Goal: Navigation & Orientation: Find specific page/section

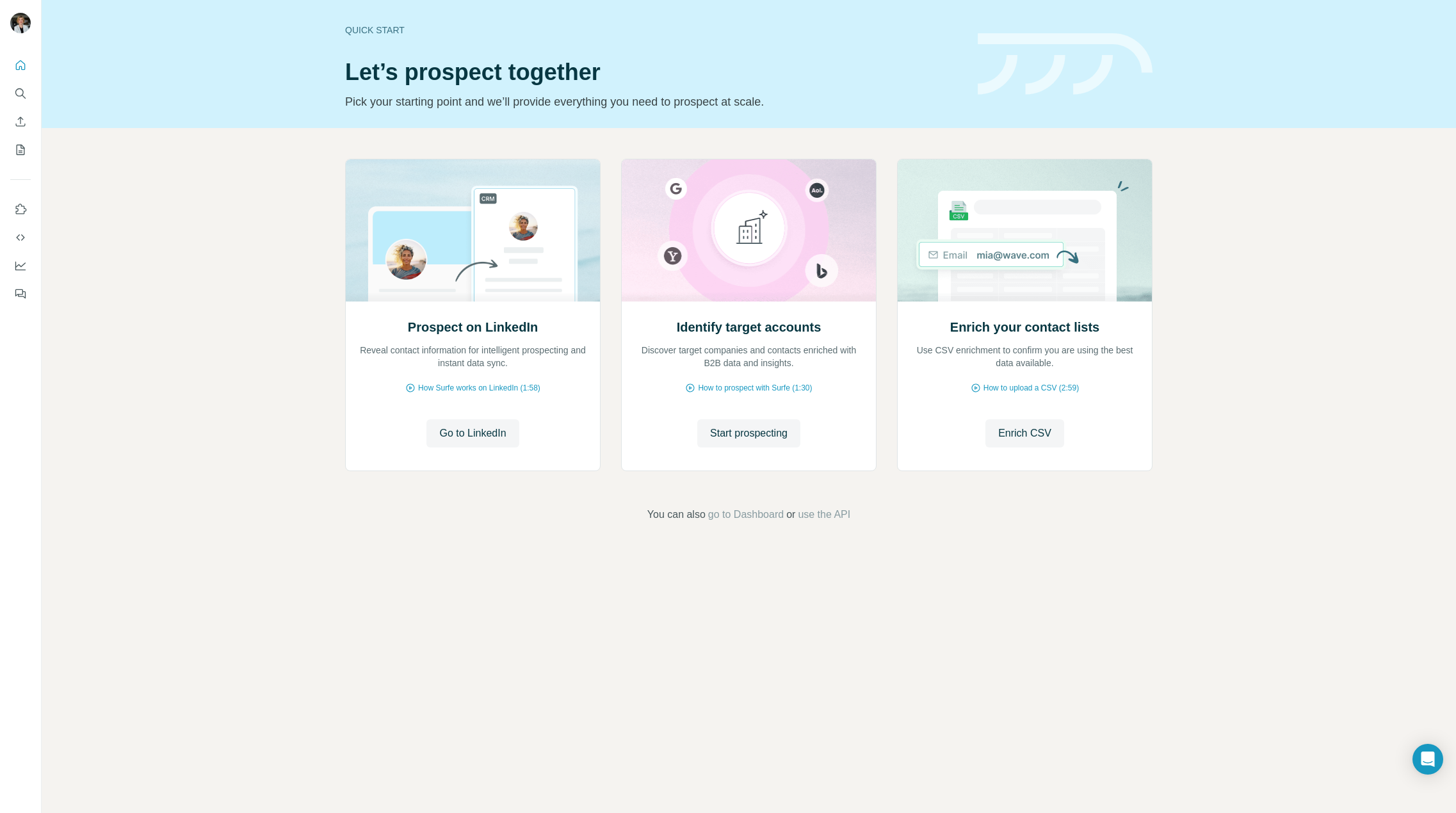
drag, startPoint x: 844, startPoint y: 514, endPoint x: 881, endPoint y: 565, distance: 63.0
click at [883, 571] on div "Quick start Let’s prospect together Pick your starting point and we’ll provide …" at bounding box center [748, 406] width 1415 height 813
click at [847, 516] on span "use the API" at bounding box center [825, 514] width 53 height 15
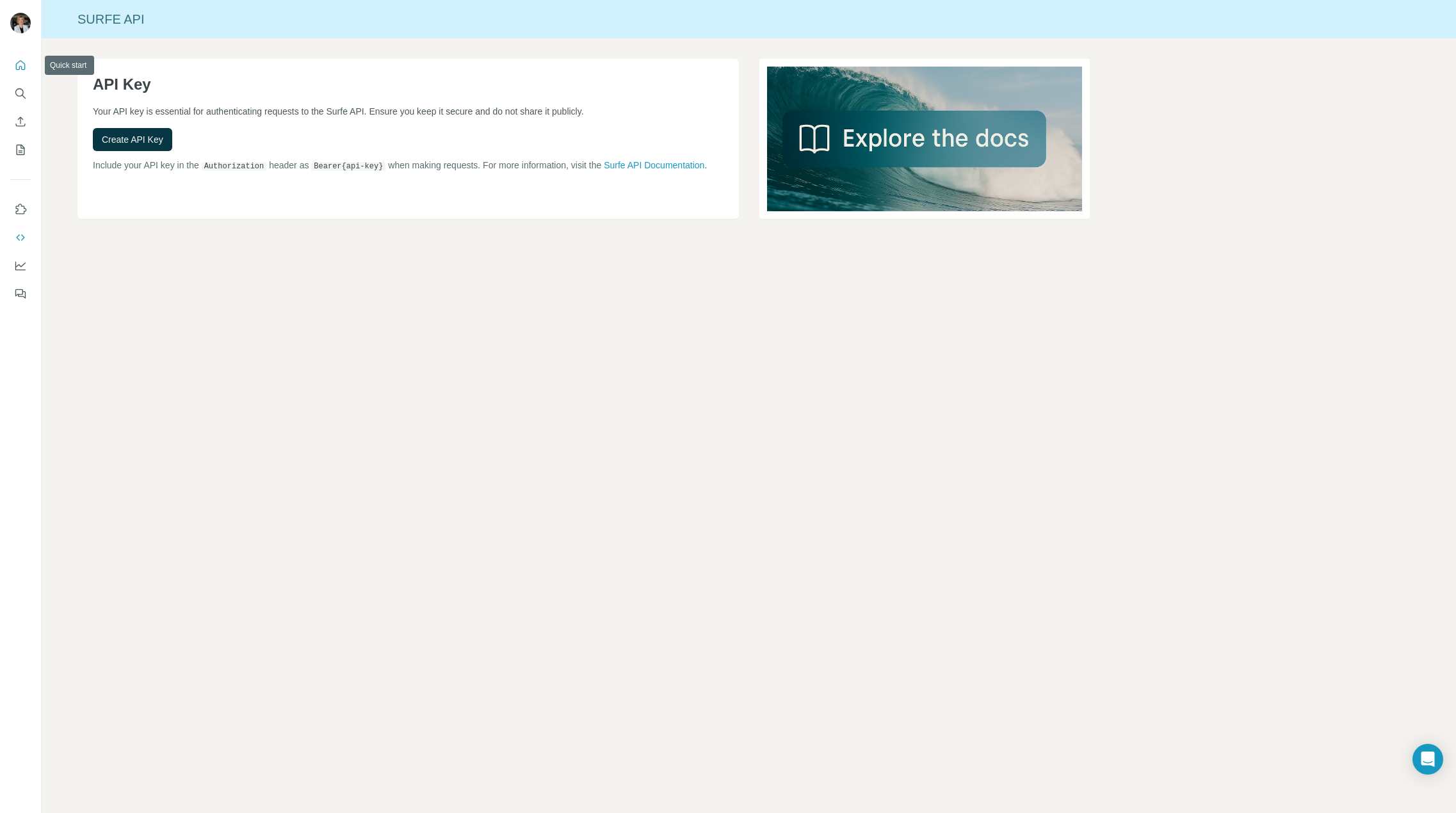
click at [19, 67] on icon "Quick start" at bounding box center [20, 65] width 10 height 10
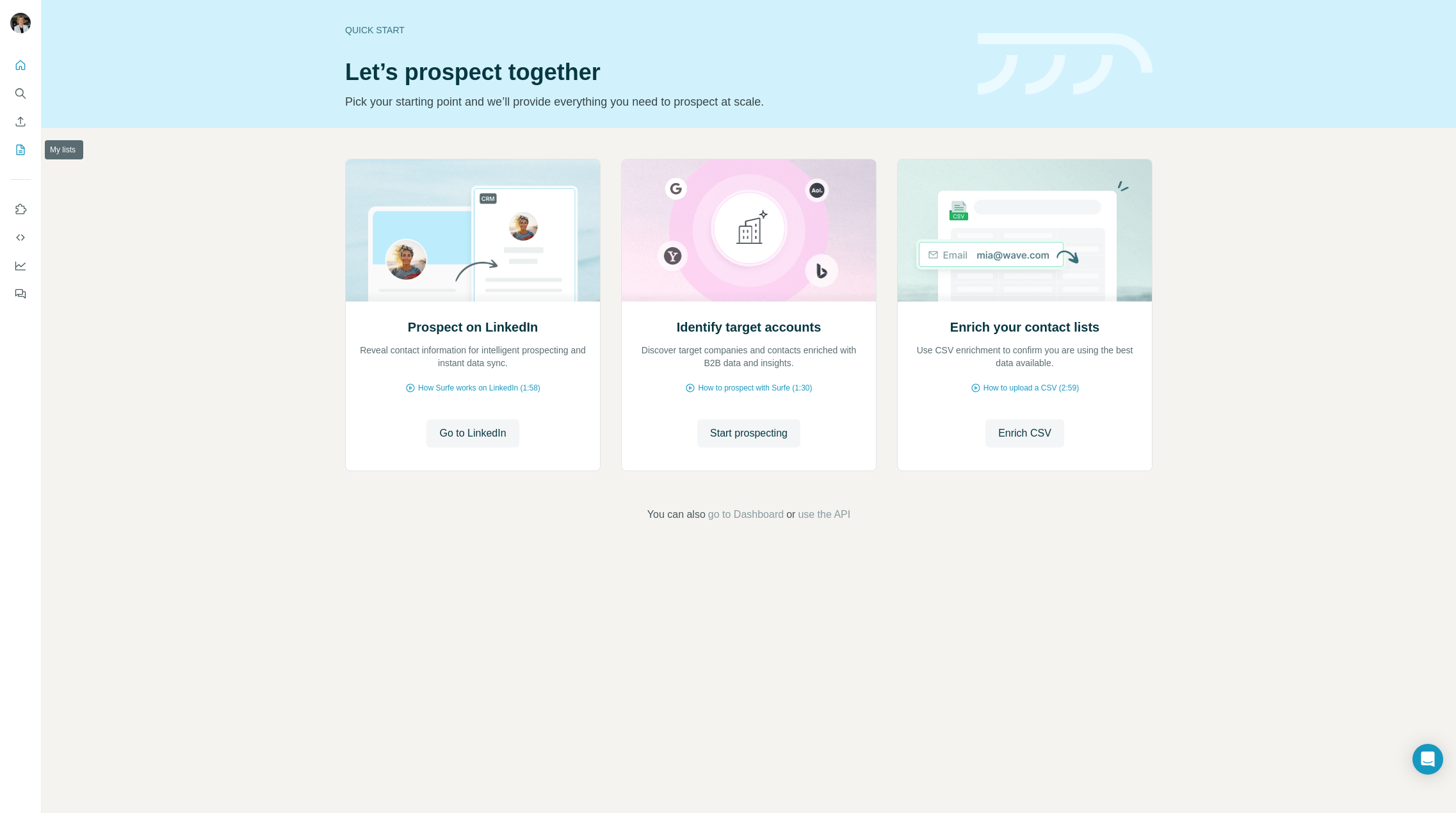
click at [20, 144] on icon "My lists" at bounding box center [20, 149] width 13 height 13
click at [769, 713] on div "Quick start Let’s prospect together Pick your starting point and we’ll provide …" at bounding box center [748, 406] width 1415 height 813
